Goal: Task Accomplishment & Management: Manage account settings

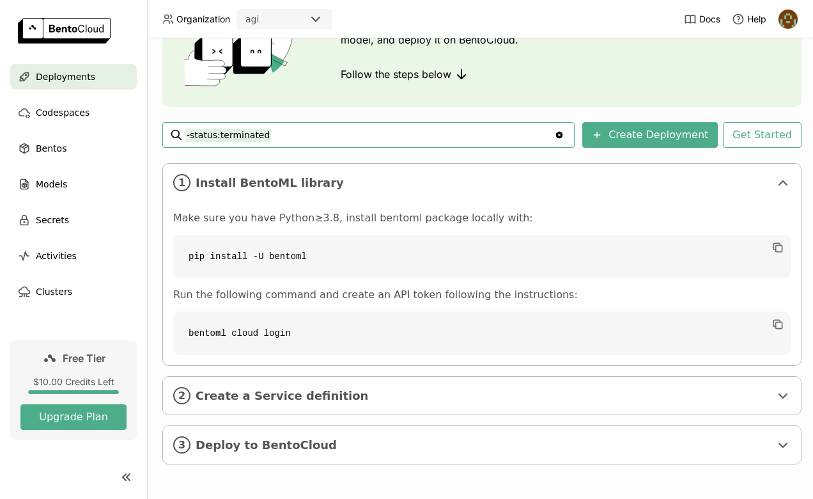
scroll to position [118, 0]
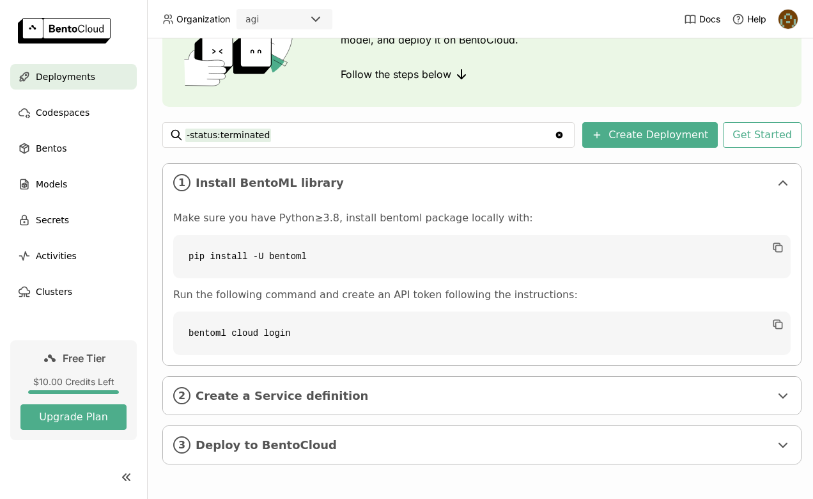
click at [194, 322] on code "bentoml cloud login" at bounding box center [481, 332] width 617 height 43
drag, startPoint x: 194, startPoint y: 322, endPoint x: 270, endPoint y: 319, distance: 75.5
click at [270, 319] on code "bentoml cloud login" at bounding box center [481, 332] width 617 height 43
click at [435, 140] on div "Deployments Deploy your first model Welcome to BentoML! Let’s get you started b…" at bounding box center [481, 215] width 639 height 538
click at [446, 393] on div "2 Create a Service definition" at bounding box center [482, 395] width 638 height 38
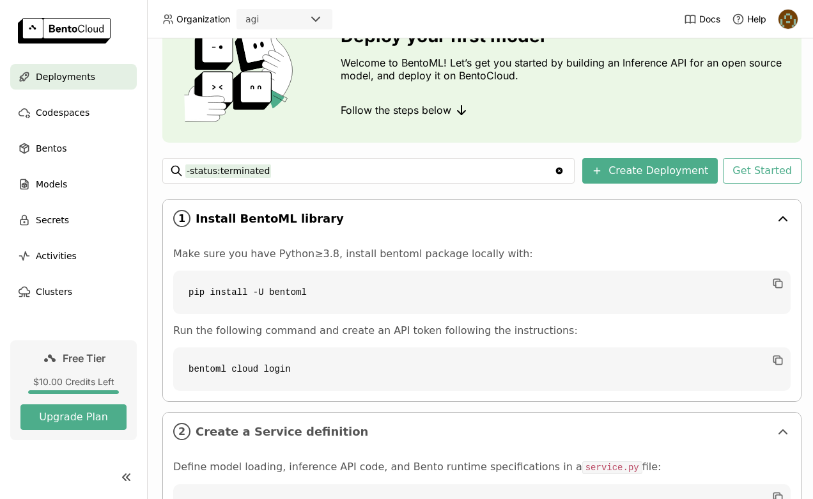
scroll to position [55, 0]
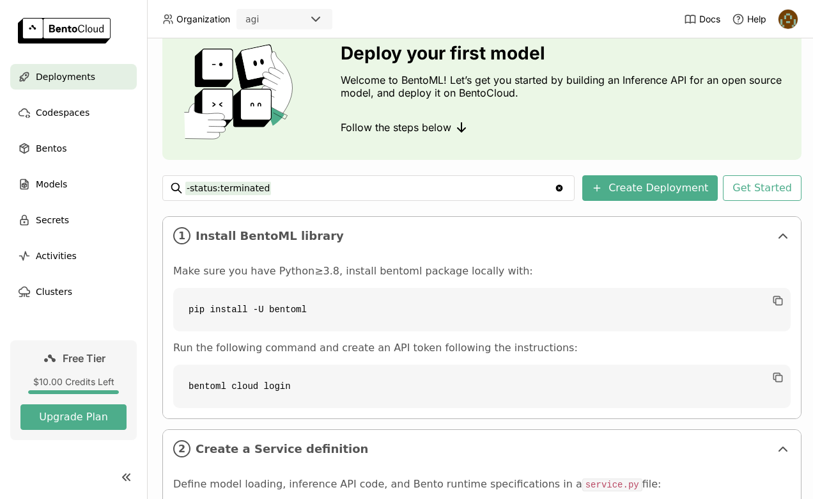
click at [470, 199] on div "-status:terminated -status:terminated" at bounding box center [368, 188] width 366 height 24
click at [564, 187] on icon "Clear value" at bounding box center [559, 188] width 10 height 10
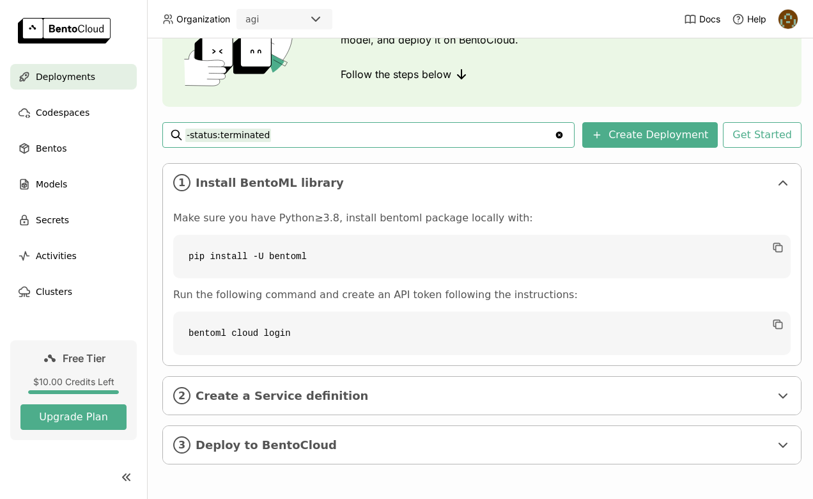
scroll to position [118, 0]
click at [561, 320] on code "bentoml cloud login" at bounding box center [481, 332] width 617 height 43
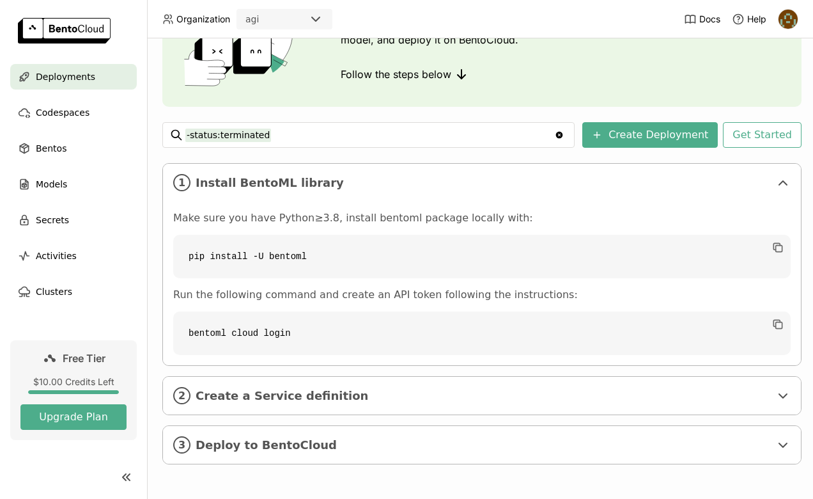
click at [561, 320] on code "bentoml cloud login" at bounding box center [481, 332] width 617 height 43
click at [721, 389] on span "Create a Service definition" at bounding box center [483, 396] width 575 height 14
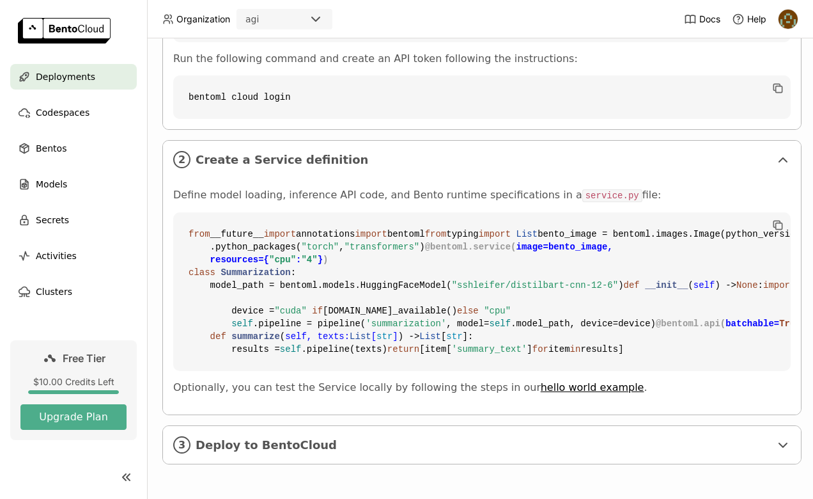
scroll to position [584, 0]
click at [435, 438] on span "Deploy to BentoCloud" at bounding box center [483, 445] width 575 height 14
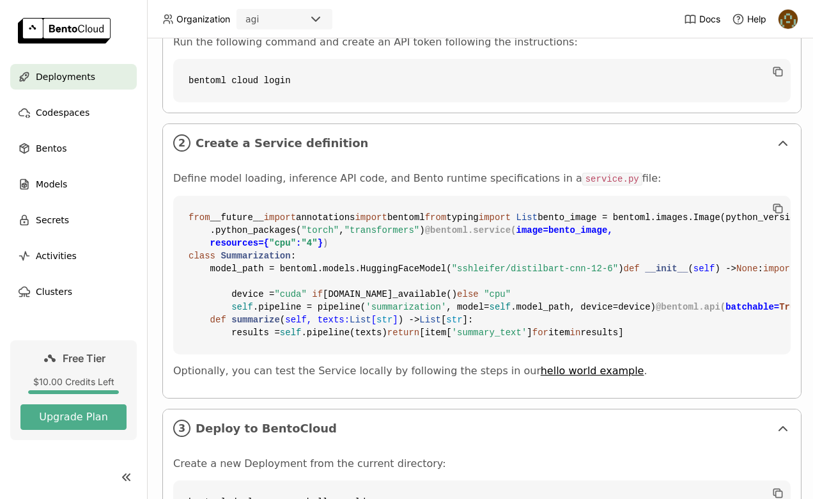
scroll to position [361, 0]
click at [779, 206] on icon "button" at bounding box center [779, 209] width 6 height 6
click at [778, 206] on icon "button" at bounding box center [779, 209] width 6 height 6
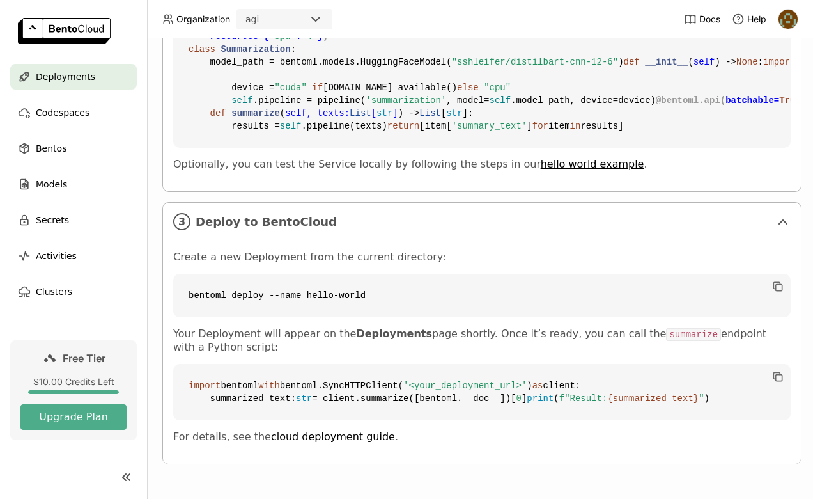
scroll to position [777, 0]
click at [217, 316] on code "bentoml deploy --name hello-world" at bounding box center [481, 295] width 617 height 43
drag, startPoint x: 217, startPoint y: 316, endPoint x: 343, endPoint y: 316, distance: 126.6
click at [343, 316] on code "bentoml deploy --name hello-world" at bounding box center [481, 295] width 617 height 43
copy code "bentoml deploy --name hello-world"
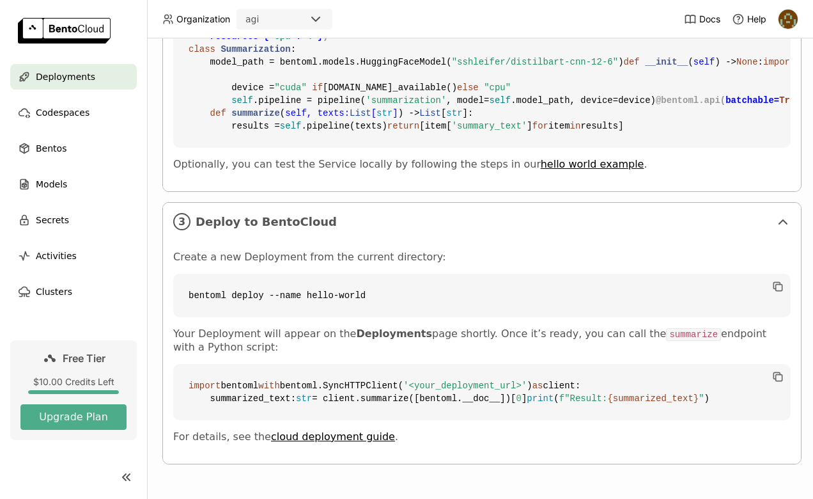
scroll to position [0, 0]
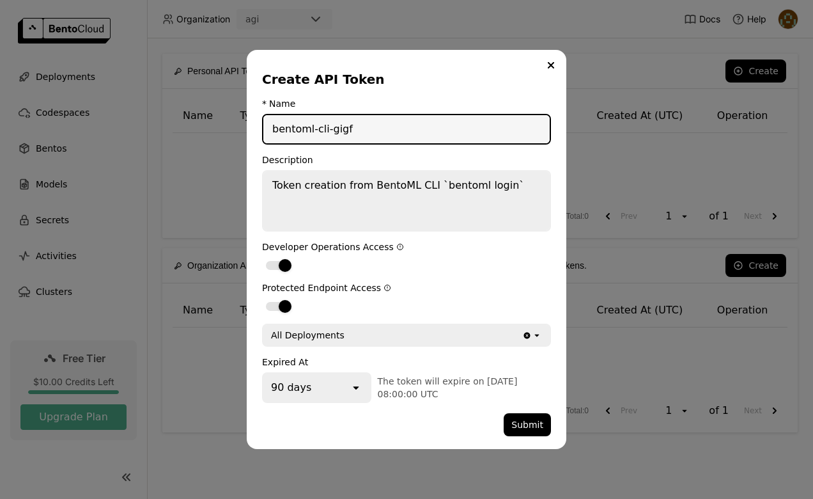
click at [400, 139] on input "bentoml-cli-gigf" at bounding box center [406, 129] width 286 height 28
click at [403, 180] on textarea "Token creation from BentoML CLI `bentoml login`" at bounding box center [406, 200] width 286 height 59
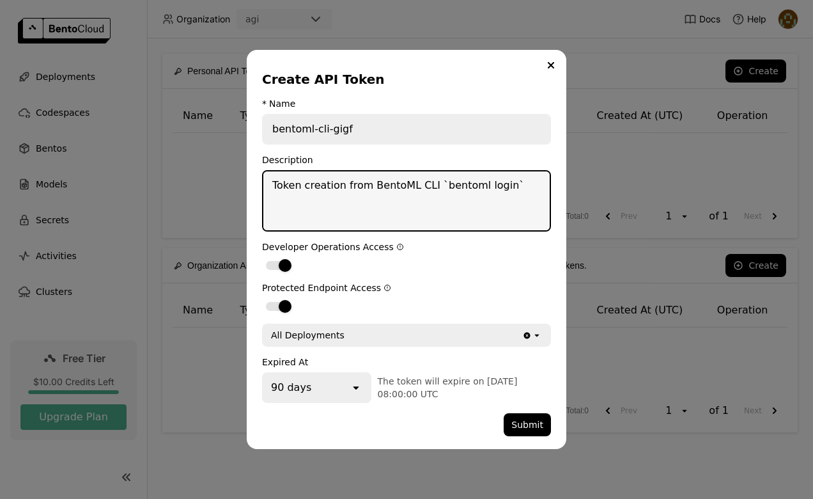
click at [403, 180] on textarea "Token creation from BentoML CLI `bentoml login`" at bounding box center [406, 200] width 286 height 59
click at [361, 392] on div "open" at bounding box center [360, 387] width 20 height 28
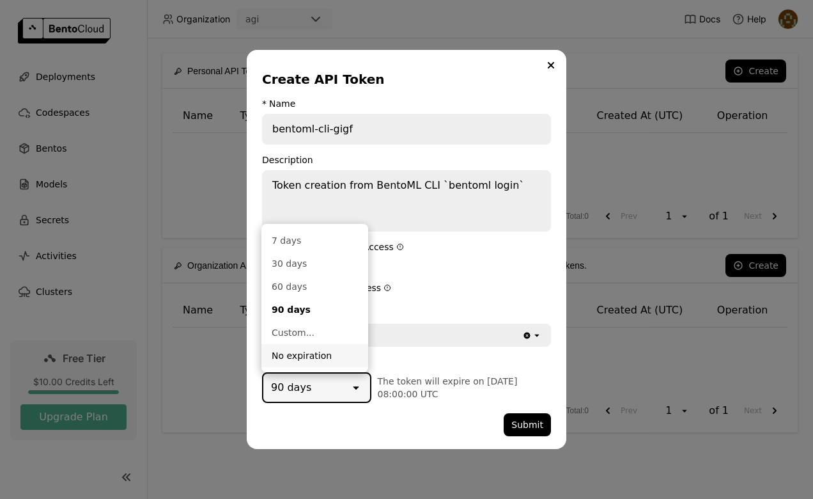
click at [347, 357] on div "No expiration" at bounding box center [315, 355] width 86 height 13
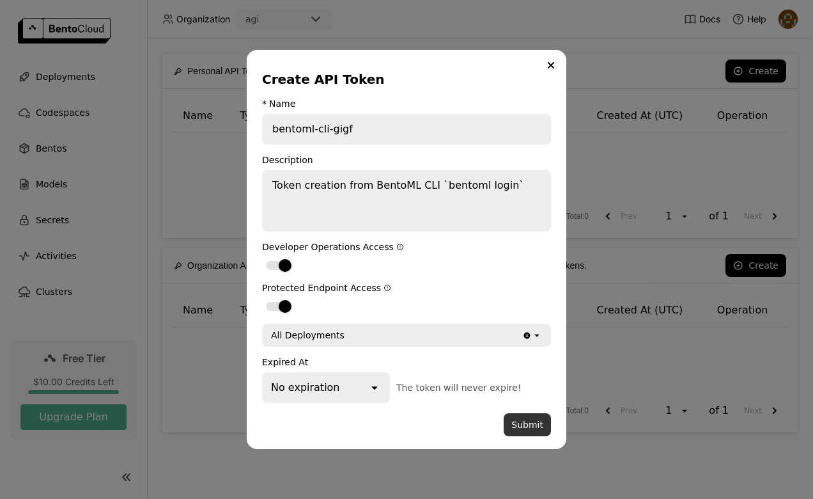
click at [526, 423] on button "Submit" at bounding box center [527, 424] width 47 height 23
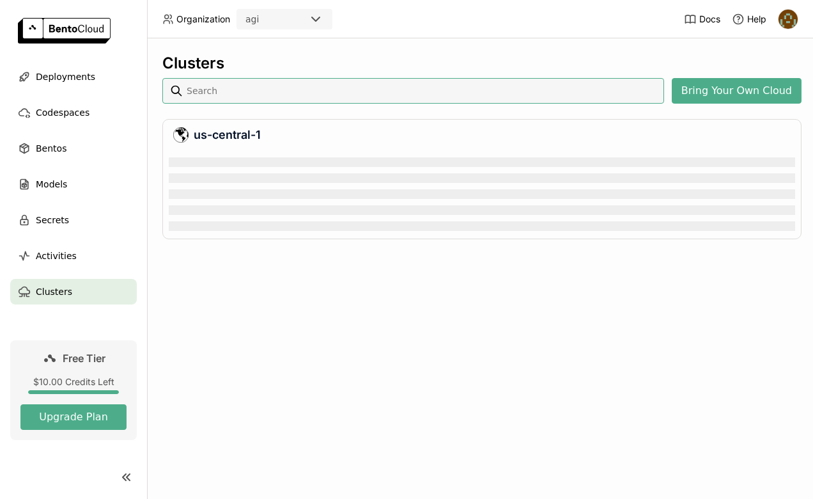
scroll to position [78, 621]
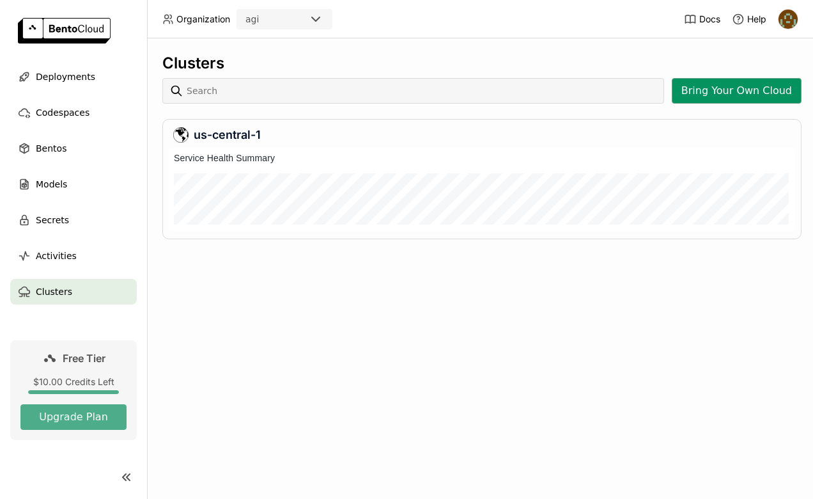
click at [702, 96] on button "Bring Your Own Cloud" at bounding box center [737, 91] width 130 height 26
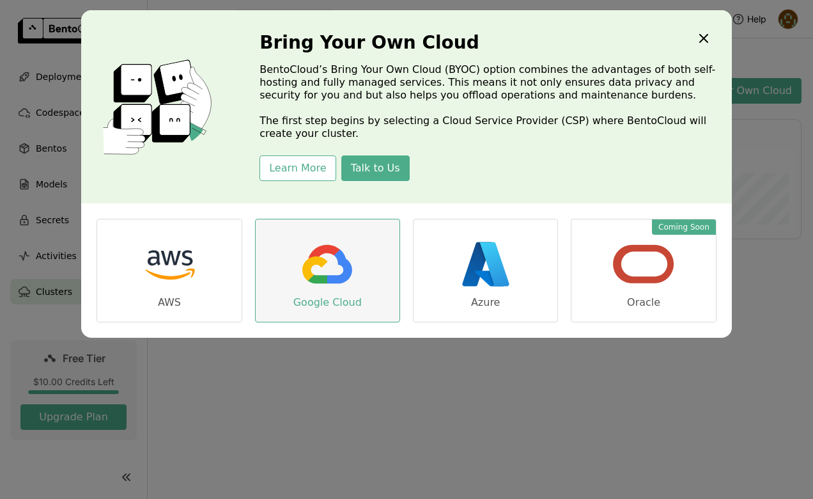
click at [329, 268] on img "dialog" at bounding box center [327, 264] width 64 height 64
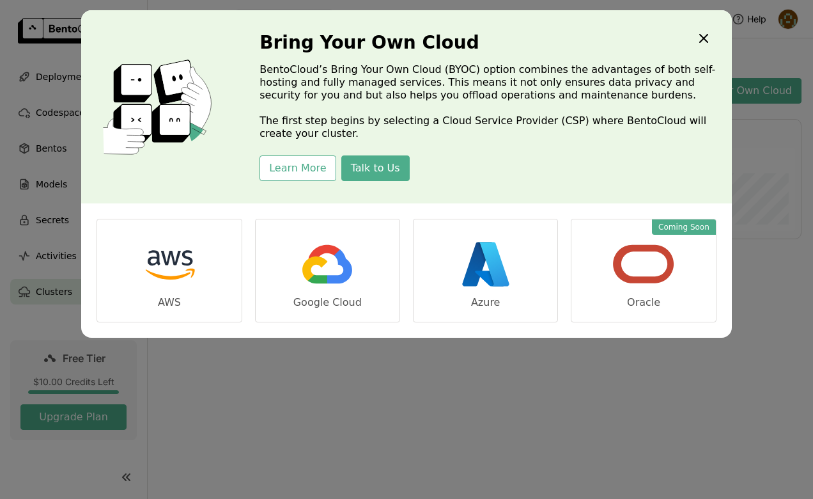
click at [699, 31] on icon "Close" at bounding box center [703, 38] width 15 height 15
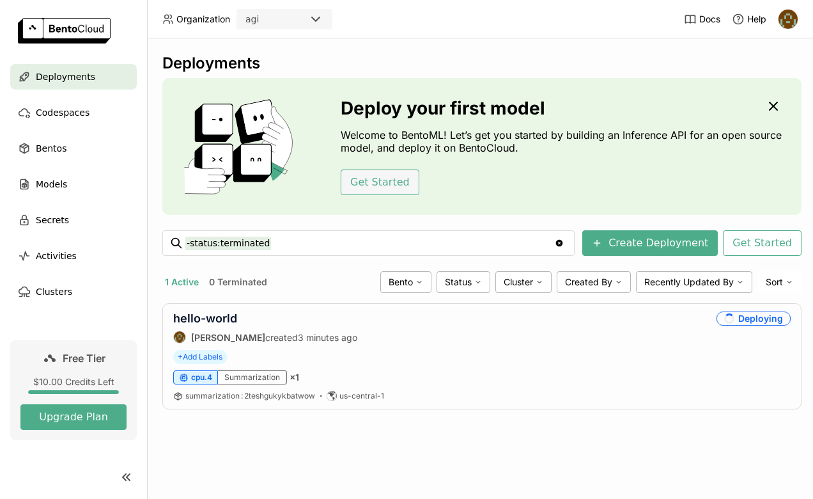
click at [389, 178] on button "Get Started" at bounding box center [380, 182] width 79 height 26
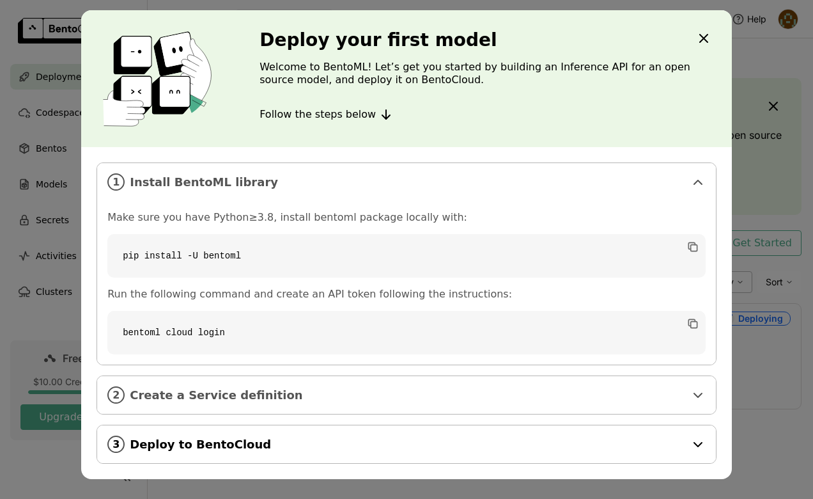
click at [364, 437] on span "Deploy to BentoCloud" at bounding box center [407, 444] width 555 height 14
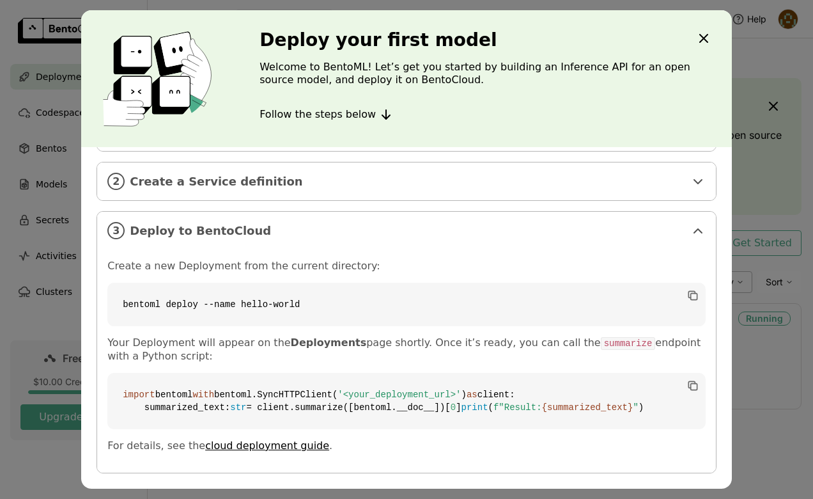
scroll to position [252, 0]
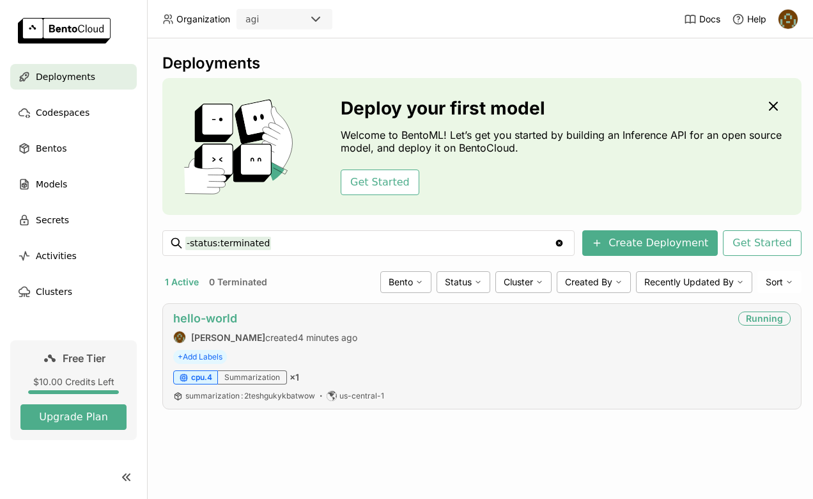
click at [229, 318] on link "hello-world" at bounding box center [205, 317] width 64 height 13
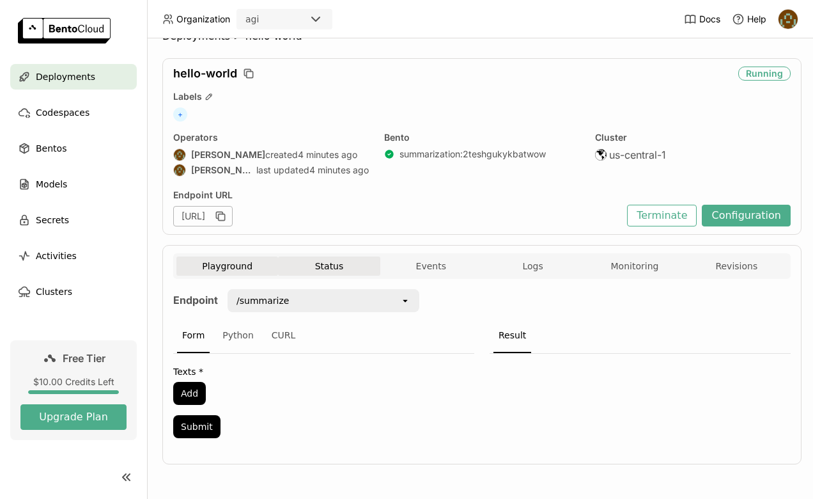
scroll to position [33, 0]
click at [233, 330] on div "Python" at bounding box center [238, 335] width 42 height 35
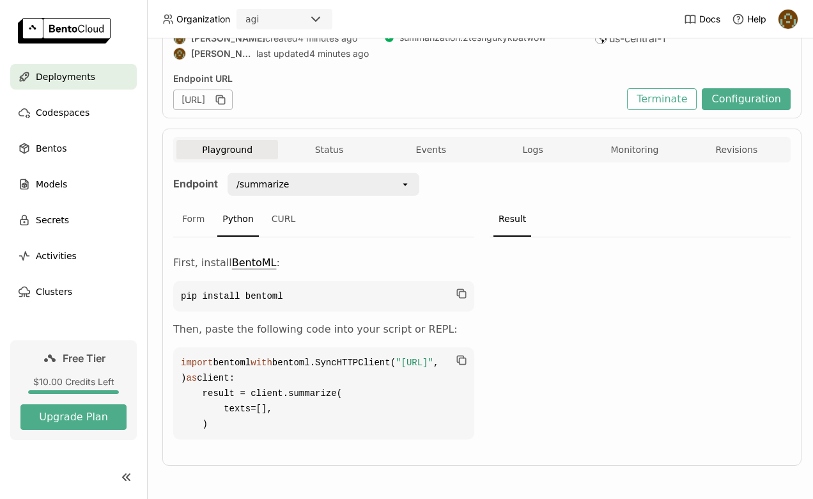
scroll to position [206, 0]
click at [298, 346] on code "import bentoml with bentoml.SyncHTTPClient( "[URL]" , ) as client: result = cli…" at bounding box center [323, 392] width 301 height 92
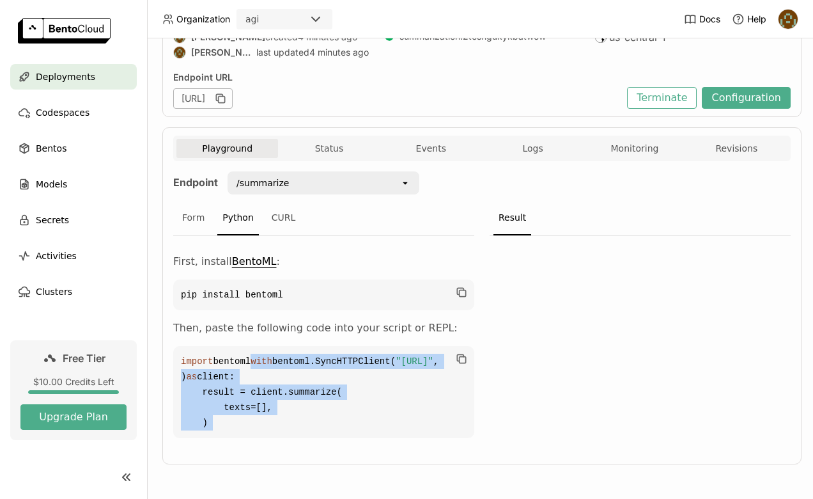
drag, startPoint x: 298, startPoint y: 329, endPoint x: 276, endPoint y: 407, distance: 81.0
click at [276, 407] on code "import bentoml with bentoml.SyncHTTPClient( "[URL]" , ) as client: result = cli…" at bounding box center [323, 392] width 301 height 92
copy div "with bentoml.SyncHTTPClient( "[URL]" , ) as client: result = client.summarize( …"
click at [463, 352] on icon "button" at bounding box center [461, 358] width 13 height 13
click at [353, 139] on button "Status" at bounding box center [329, 148] width 102 height 19
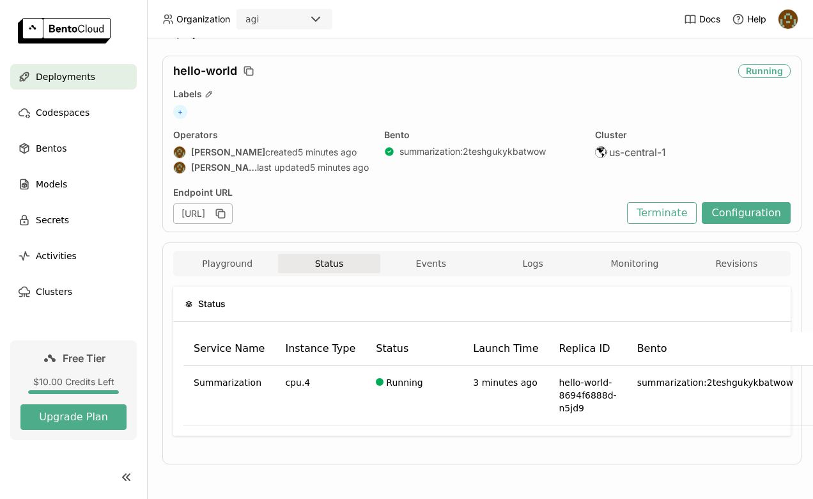
scroll to position [36, 0]
click at [438, 254] on button "Events" at bounding box center [431, 263] width 102 height 19
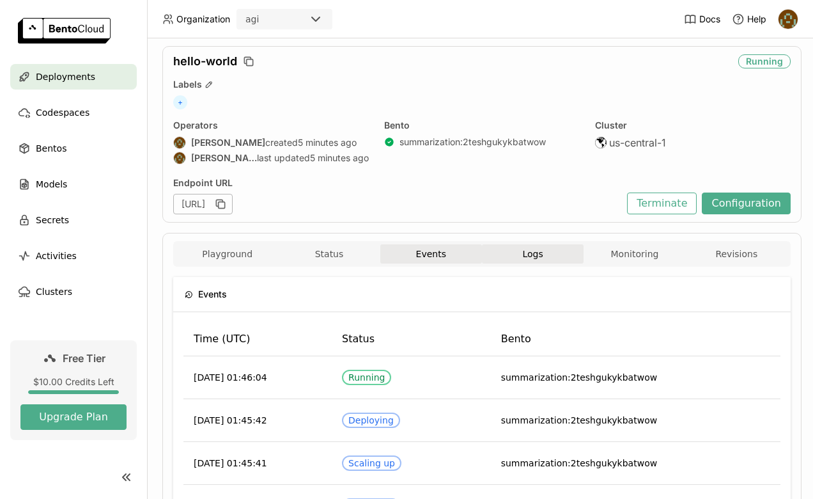
click at [532, 251] on span "Logs" at bounding box center [532, 254] width 20 height 12
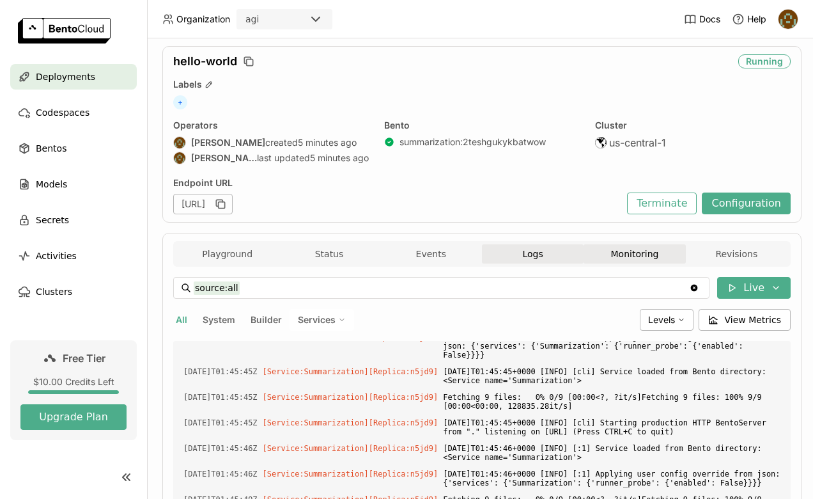
scroll to position [3230, 0]
click at [621, 257] on button "Monitoring" at bounding box center [635, 253] width 102 height 19
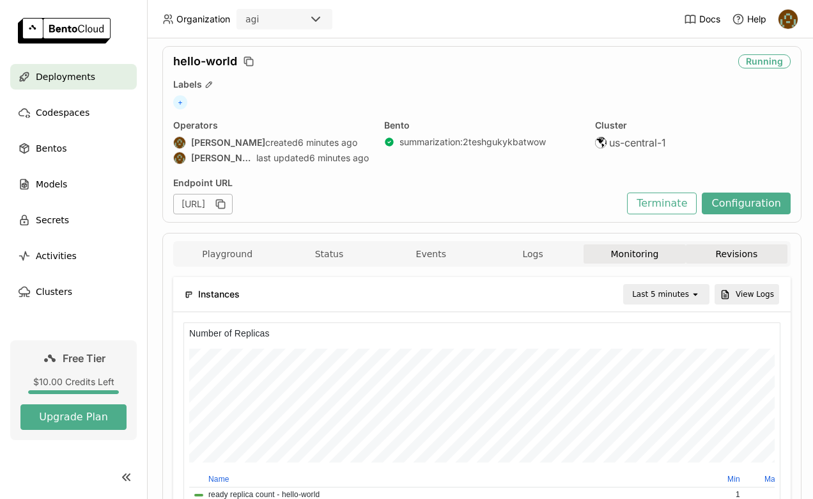
click at [727, 249] on button "Revisions" at bounding box center [737, 253] width 102 height 19
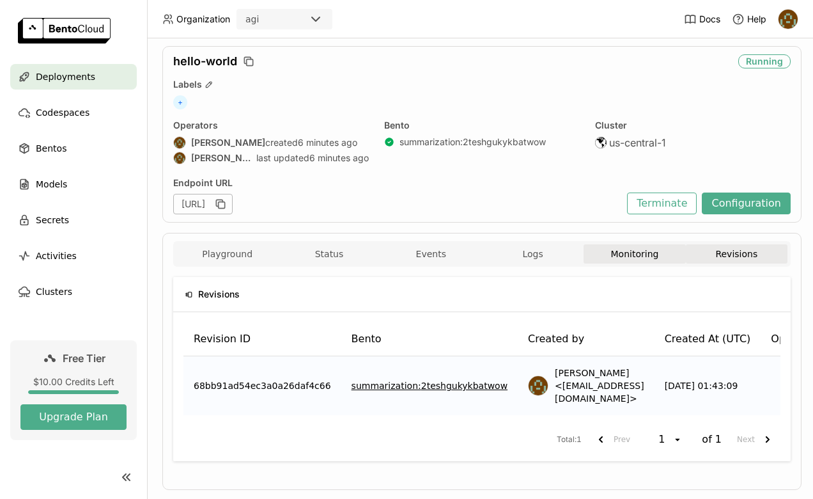
click at [641, 257] on button "Monitoring" at bounding box center [635, 253] width 102 height 19
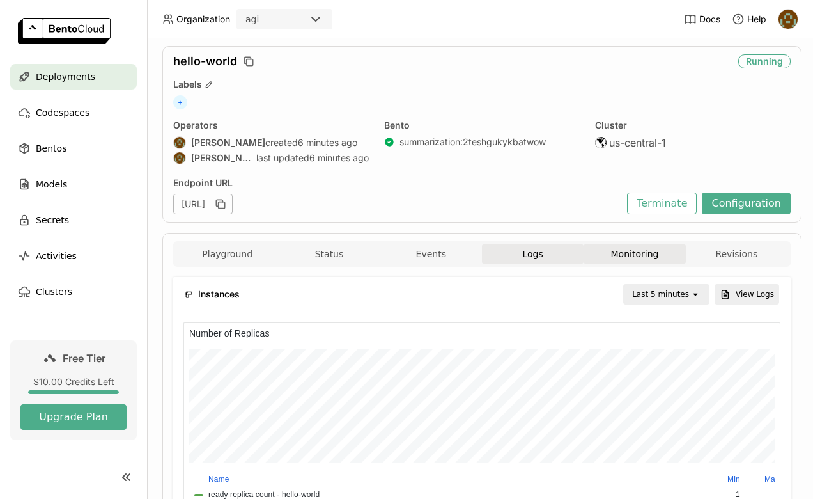
click at [539, 249] on span "Logs" at bounding box center [532, 254] width 20 height 12
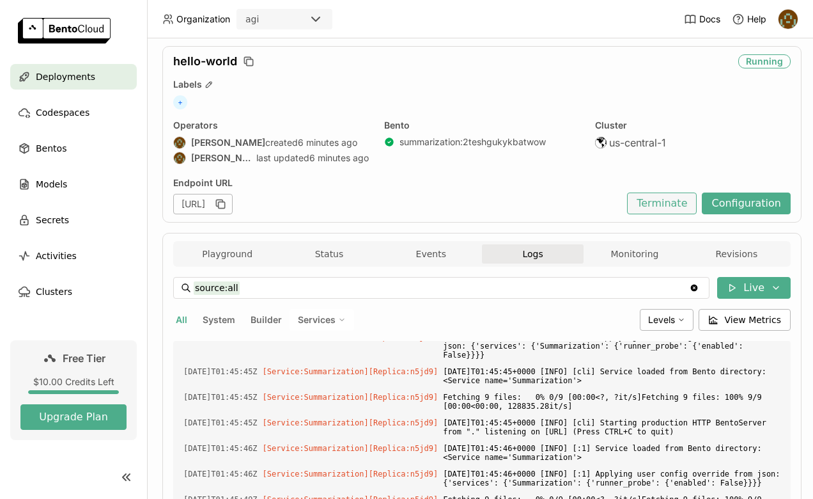
click at [675, 204] on button "Terminate" at bounding box center [662, 203] width 70 height 22
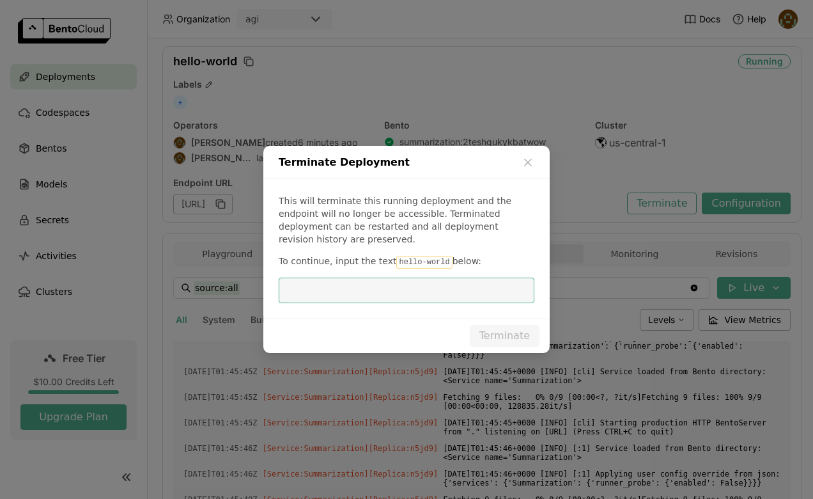
click at [414, 256] on code "hello-world" at bounding box center [424, 262] width 56 height 13
click at [405, 278] on input "dialog" at bounding box center [406, 290] width 240 height 24
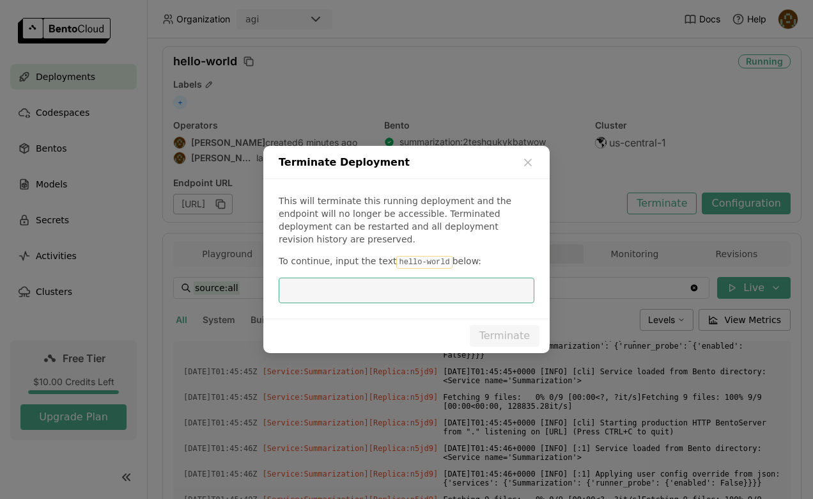
click at [408, 260] on code "hello-world" at bounding box center [424, 262] width 56 height 13
click at [408, 259] on code "hello-world" at bounding box center [424, 262] width 56 height 13
click at [407, 258] on code "hello-world" at bounding box center [424, 262] width 56 height 13
drag, startPoint x: 407, startPoint y: 258, endPoint x: 424, endPoint y: 258, distance: 17.3
click at [424, 258] on code "hello-world" at bounding box center [424, 262] width 56 height 13
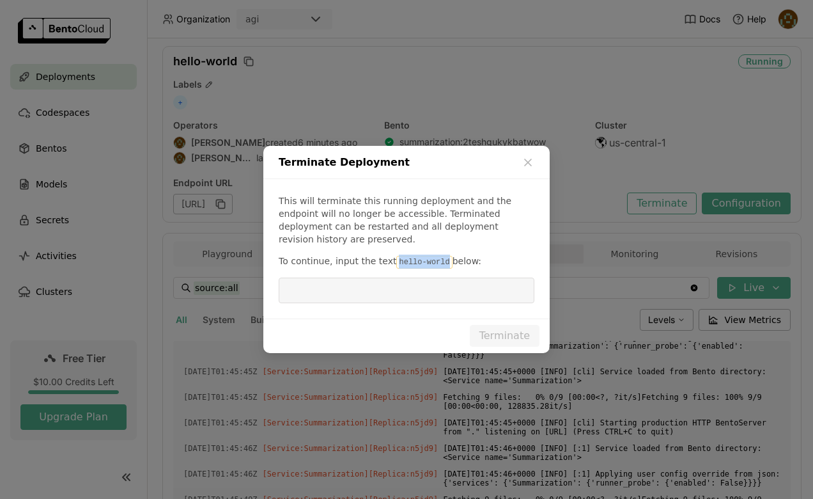
copy code "hello-world"
click at [412, 290] on input "dialog" at bounding box center [406, 290] width 240 height 24
paste input "hello-world"
type input "hello-world"
click at [507, 326] on button "Terminate" at bounding box center [505, 336] width 70 height 22
